Goal: Transaction & Acquisition: Purchase product/service

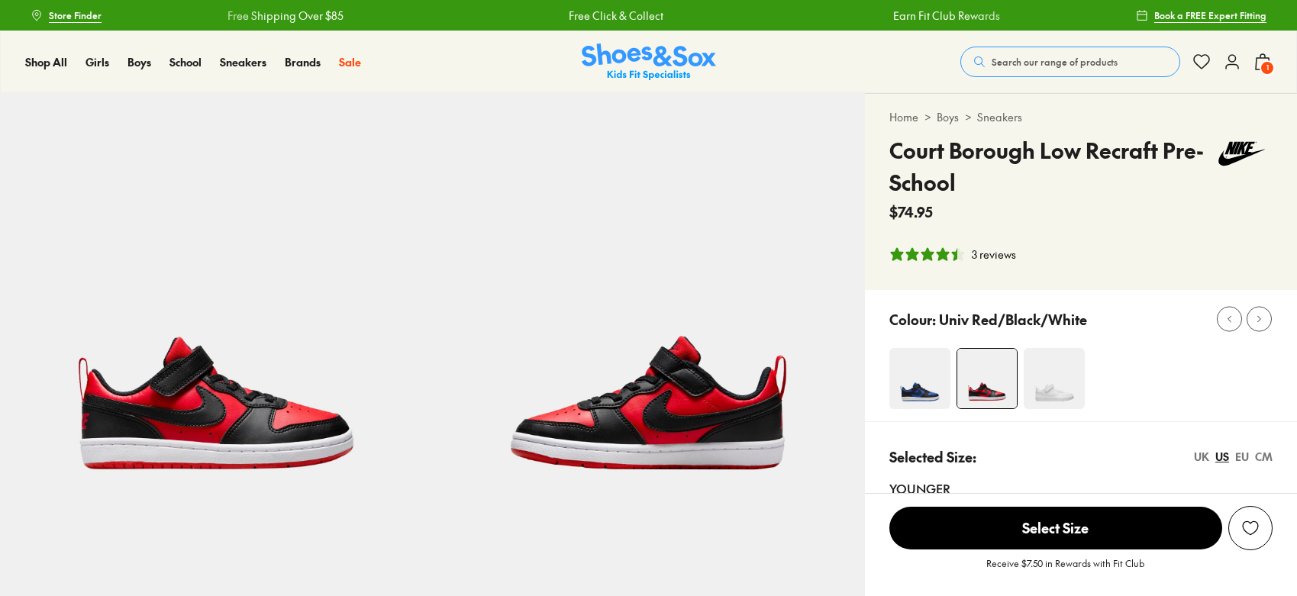
select select "*"
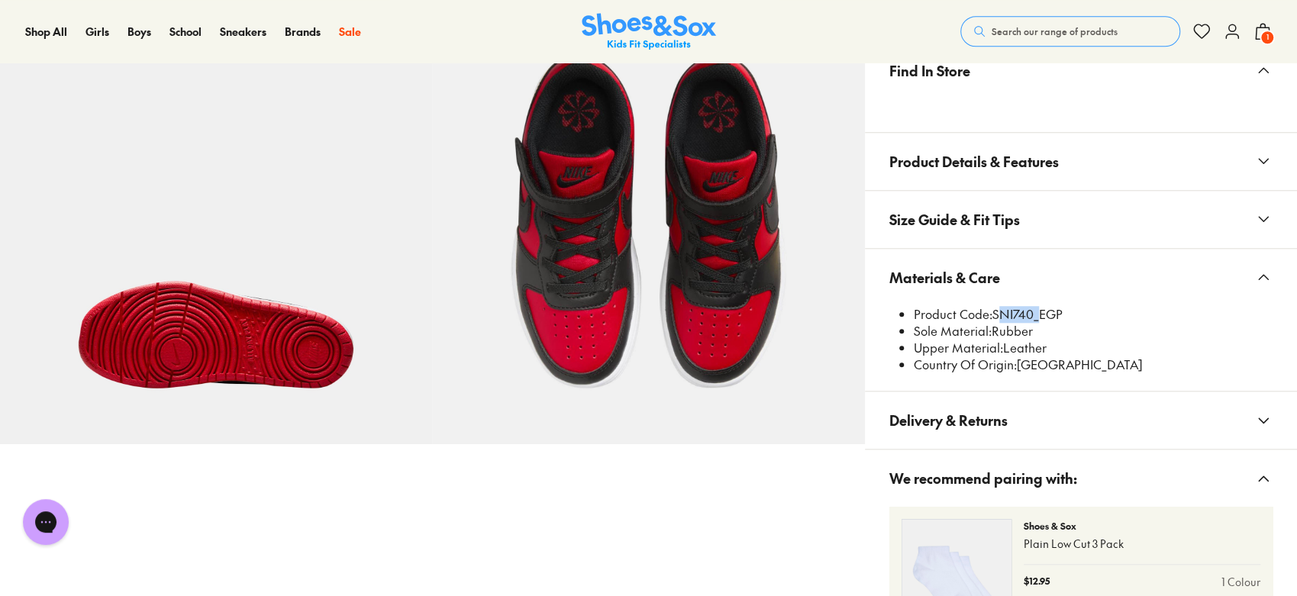
click at [1017, 29] on span "Search our range of products" at bounding box center [1055, 31] width 126 height 14
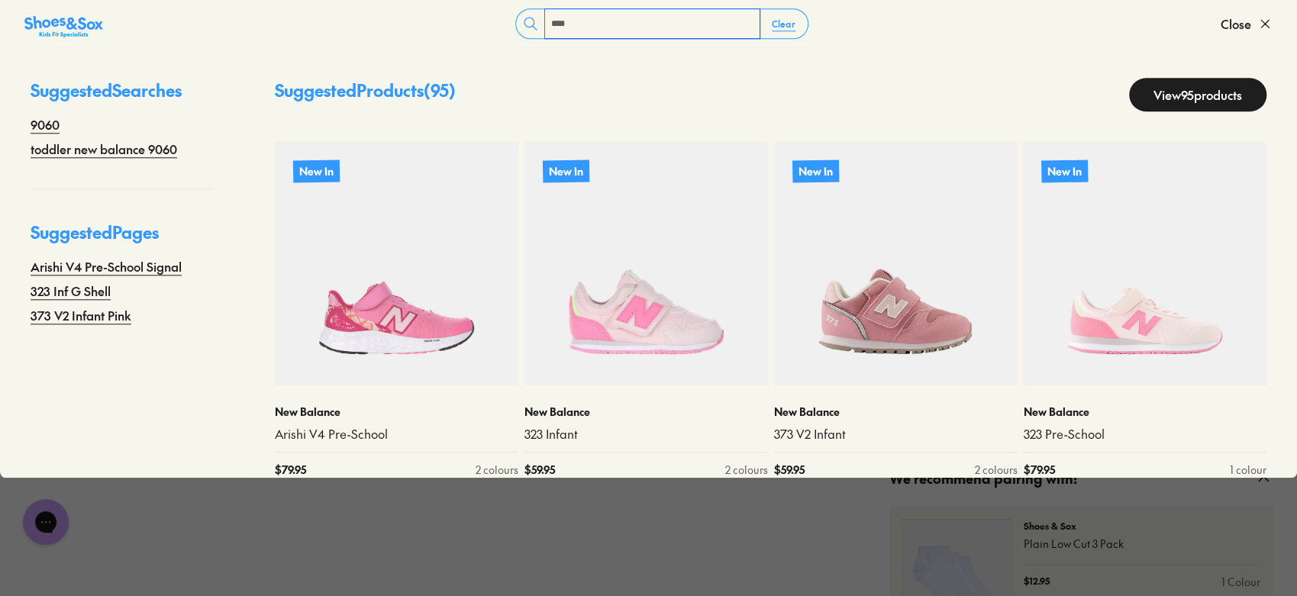
type input "****"
